Goal: Check status

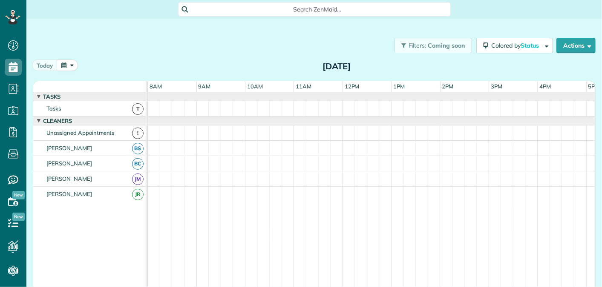
scroll to position [3, 3]
click at [397, 68] on span at bounding box center [397, 67] width 9 height 8
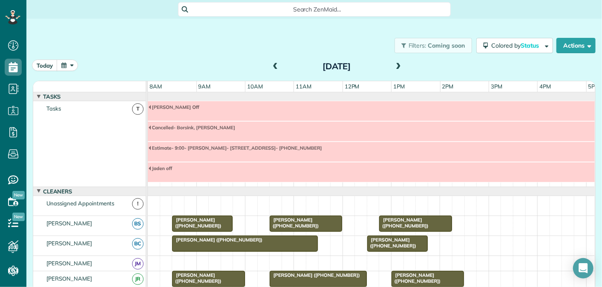
scroll to position [70, 0]
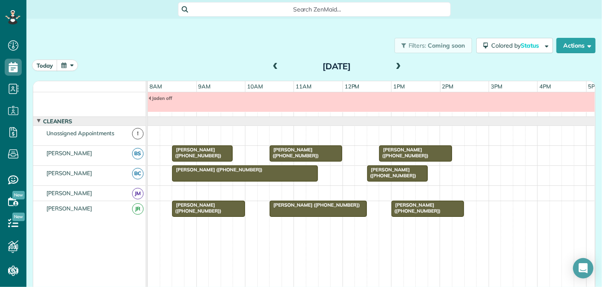
click at [372, 122] on div at bounding box center [372, 121] width 448 height 9
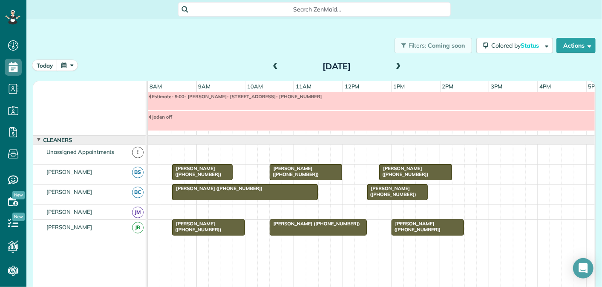
scroll to position [0, 0]
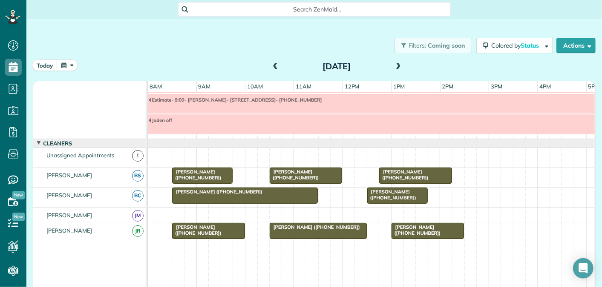
click at [397, 66] on span at bounding box center [397, 67] width 9 height 8
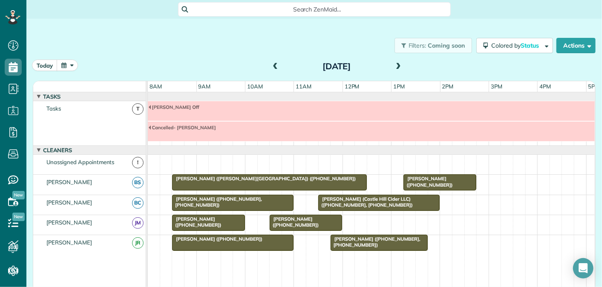
scroll to position [4, 0]
click at [399, 65] on span at bounding box center [397, 67] width 9 height 8
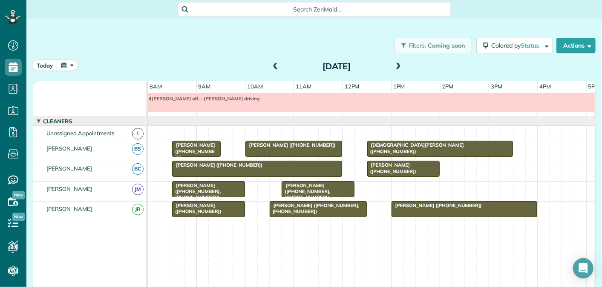
click at [399, 65] on span at bounding box center [397, 67] width 9 height 8
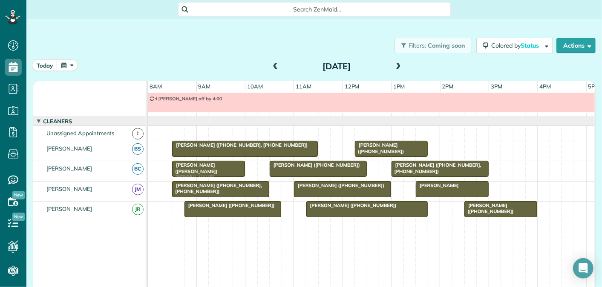
click at [399, 65] on span at bounding box center [397, 67] width 9 height 8
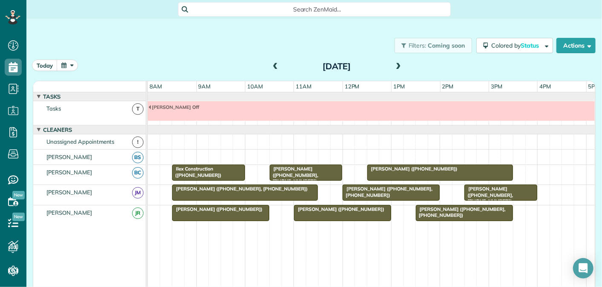
click at [275, 66] on span at bounding box center [275, 67] width 9 height 8
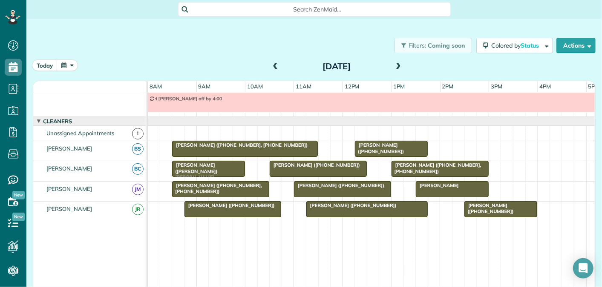
click at [275, 66] on span at bounding box center [275, 67] width 9 height 8
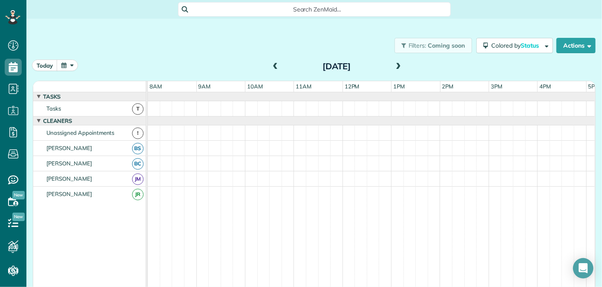
click at [275, 66] on span at bounding box center [275, 67] width 9 height 8
